Goal: Task Accomplishment & Management: Use online tool/utility

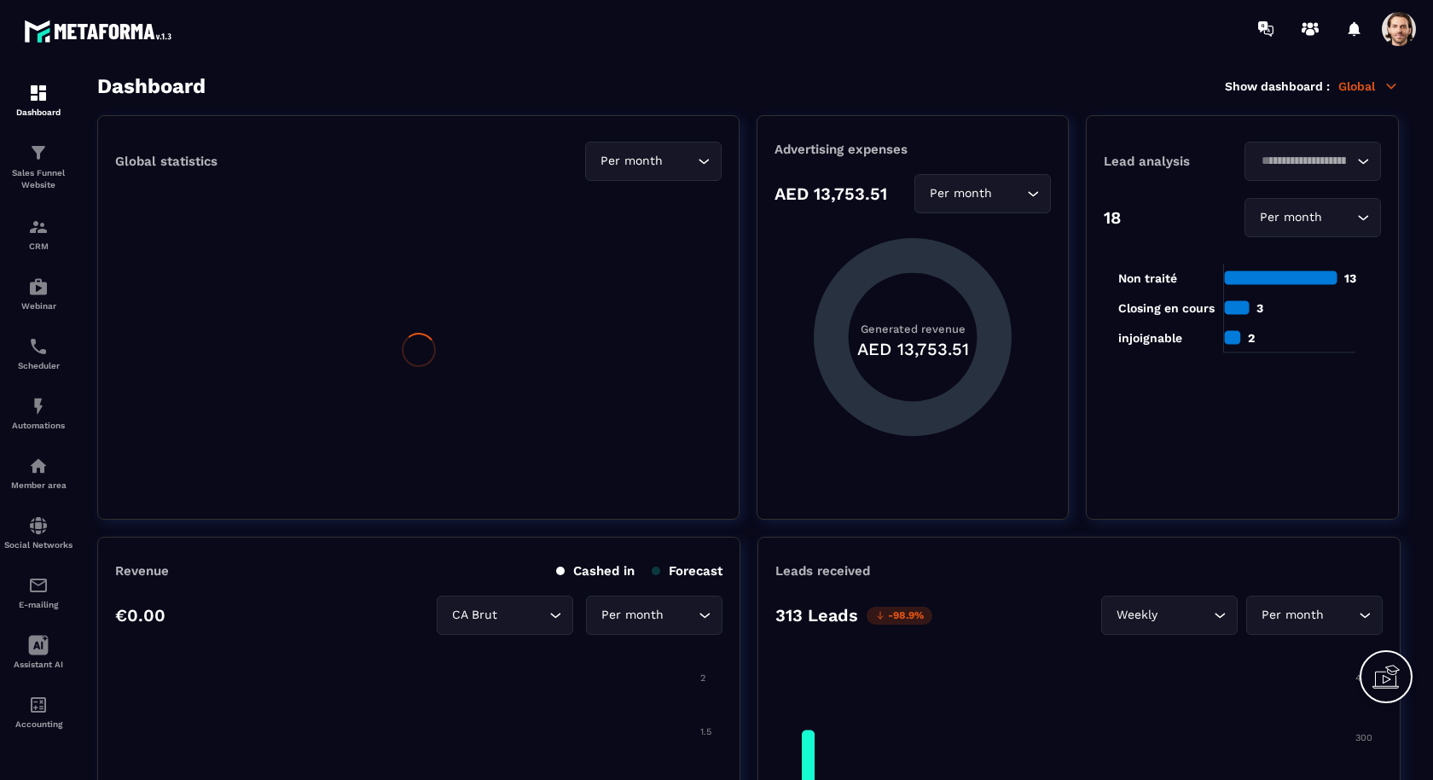
click at [1386, 28] on span at bounding box center [1399, 29] width 34 height 34
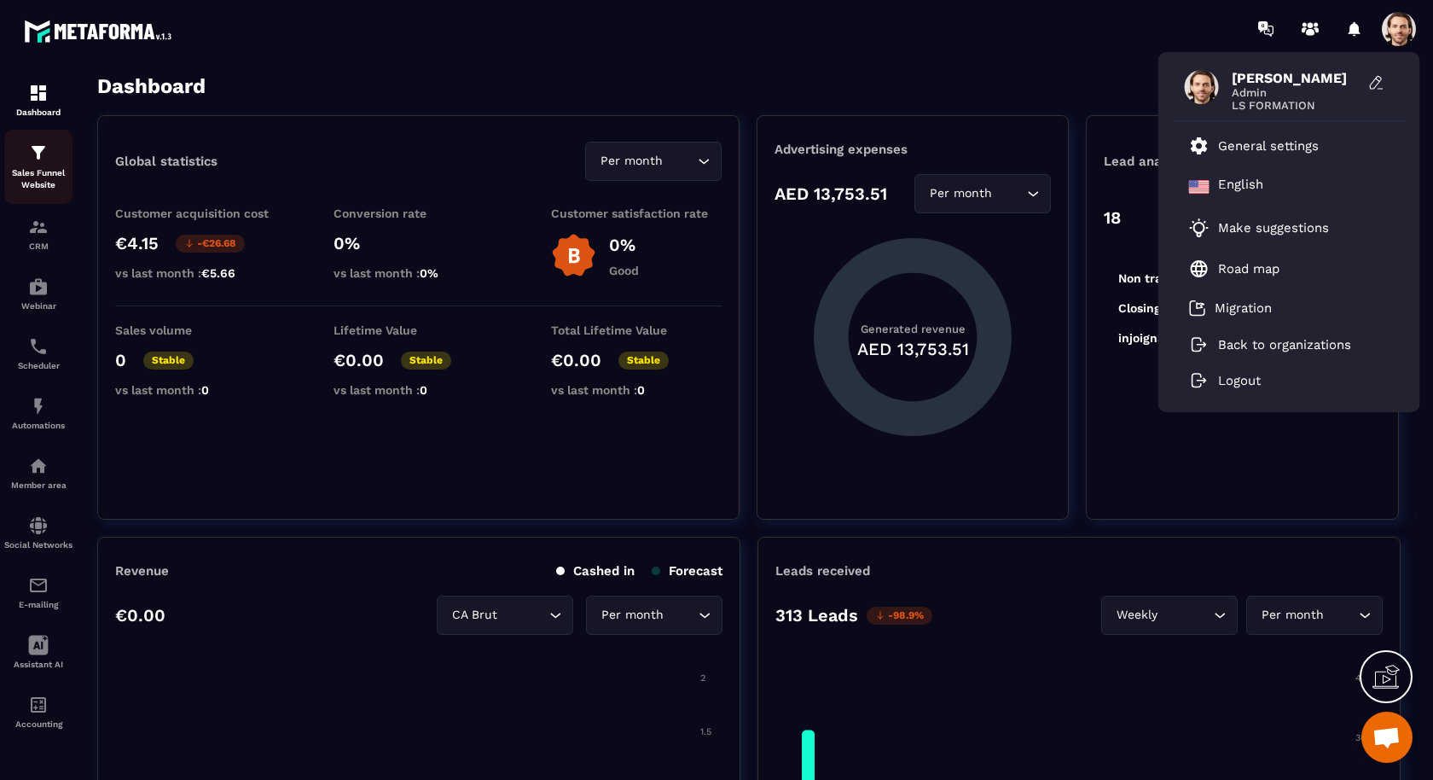
click at [41, 175] on p "Sales Funnel Website" at bounding box center [38, 179] width 68 height 24
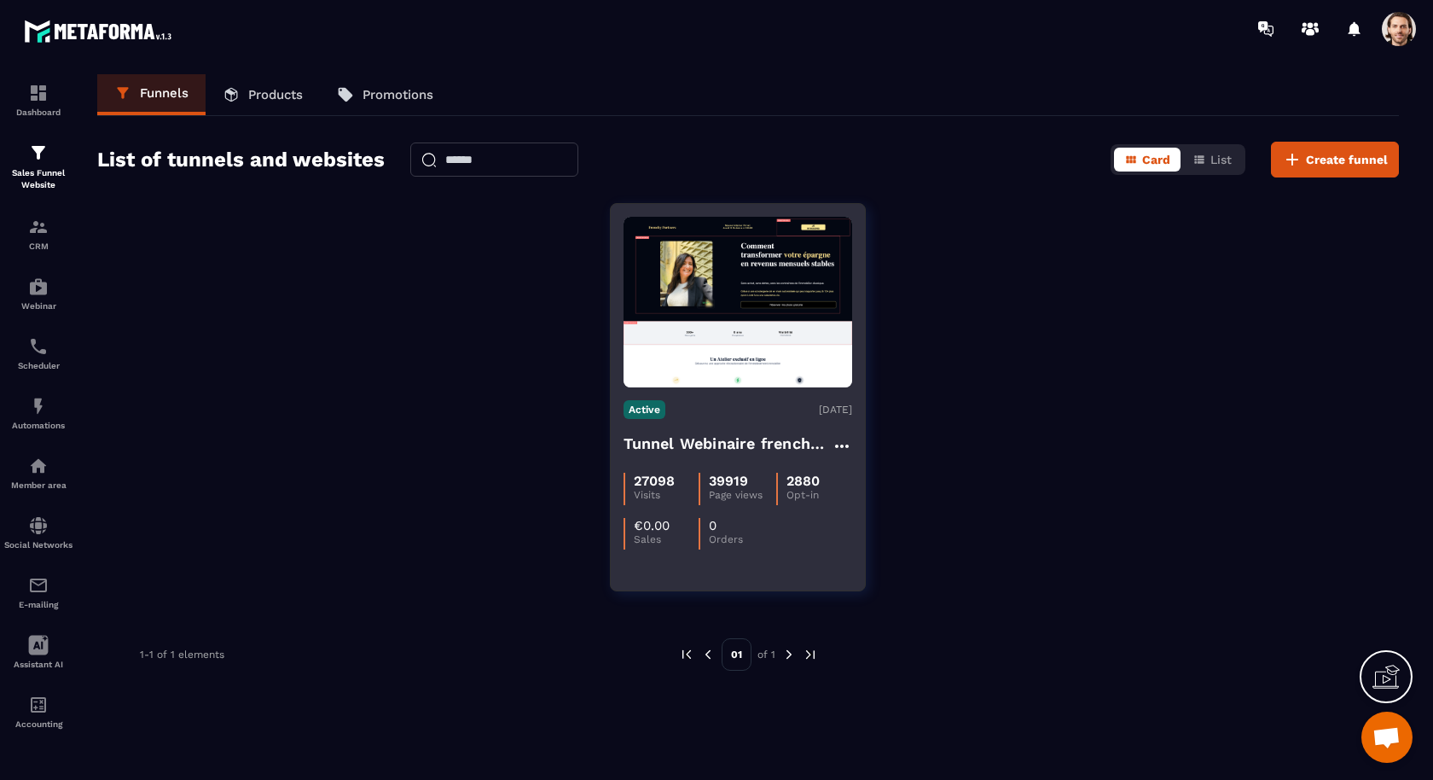
click at [690, 446] on h4 "Tunnel Webinaire frenchy partners" at bounding box center [728, 444] width 208 height 24
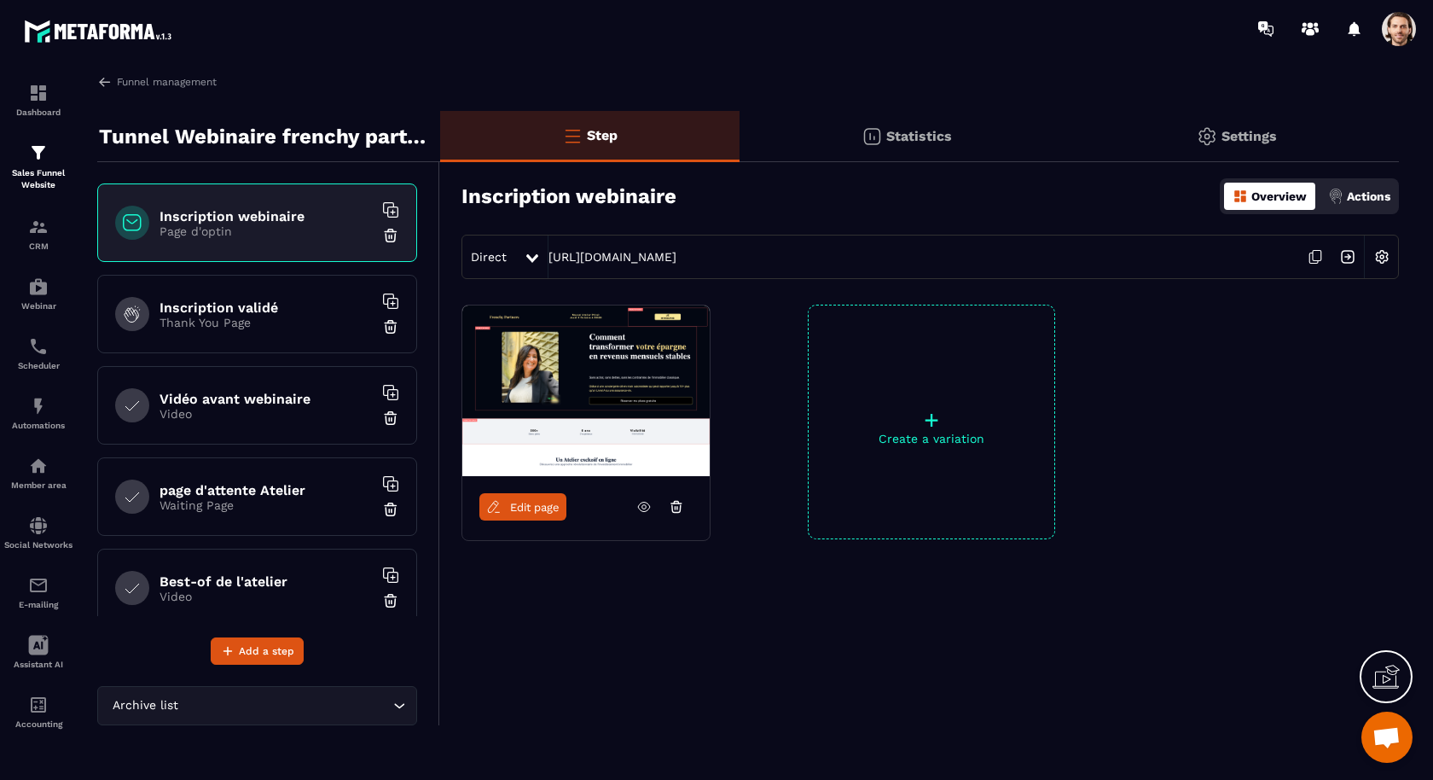
click at [630, 505] on link at bounding box center [644, 506] width 32 height 27
click at [551, 506] on span "Edit page" at bounding box center [534, 507] width 49 height 13
